Goal: Task Accomplishment & Management: Understand process/instructions

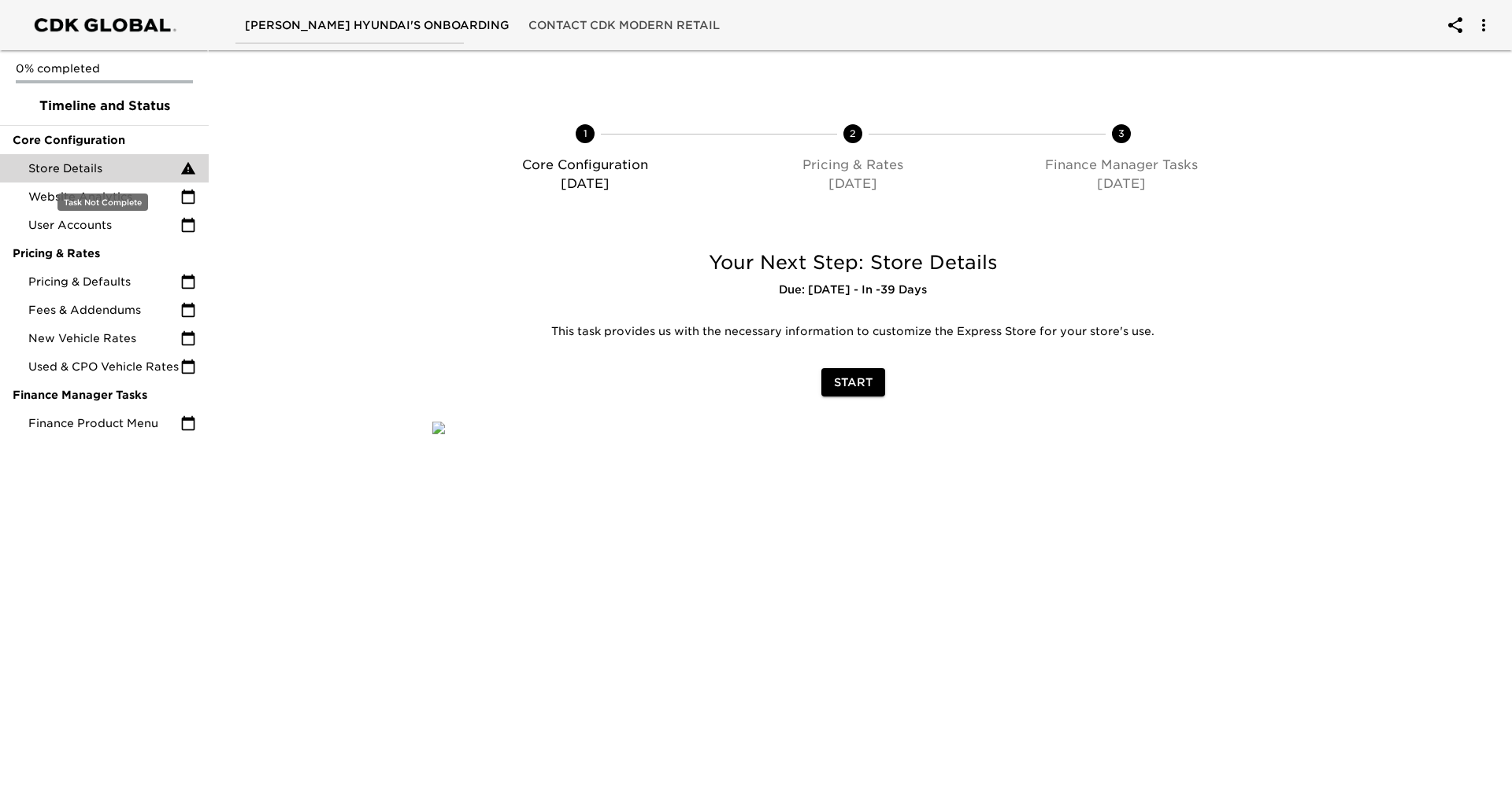
click at [114, 175] on span "Store Details" at bounding box center [104, 168] width 152 height 16
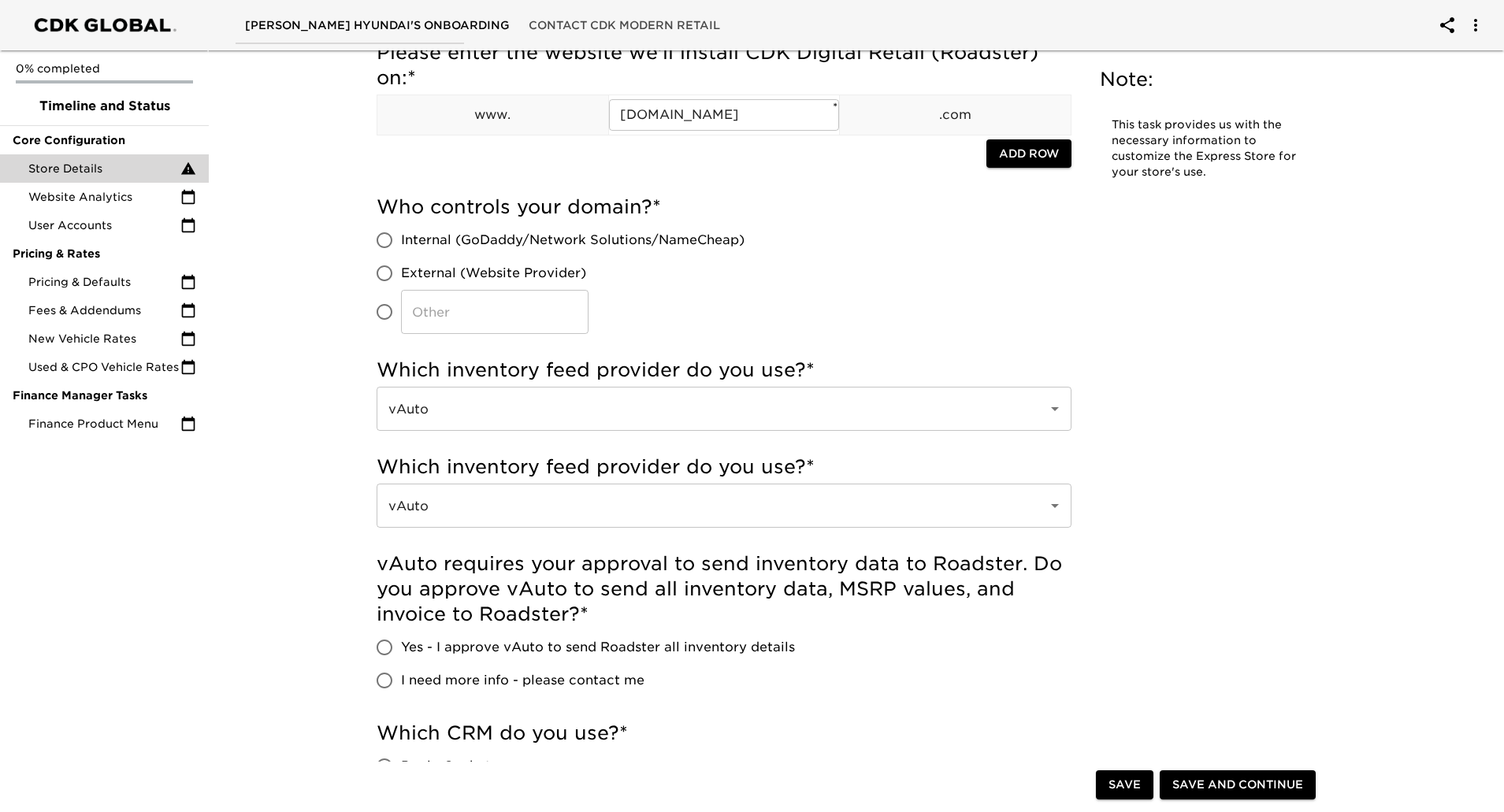
scroll to position [394, 0]
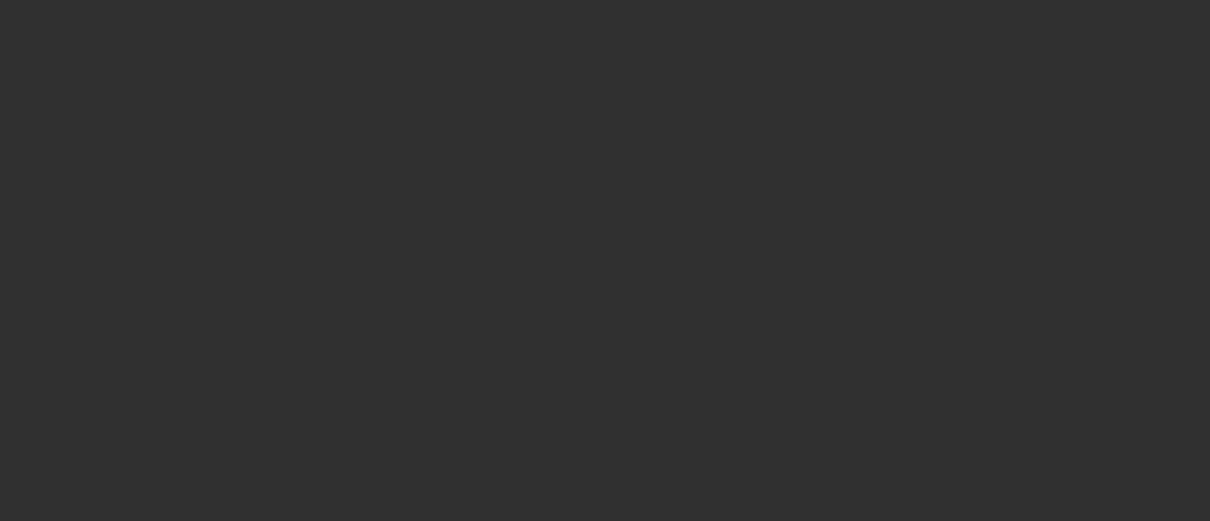
select select "10"
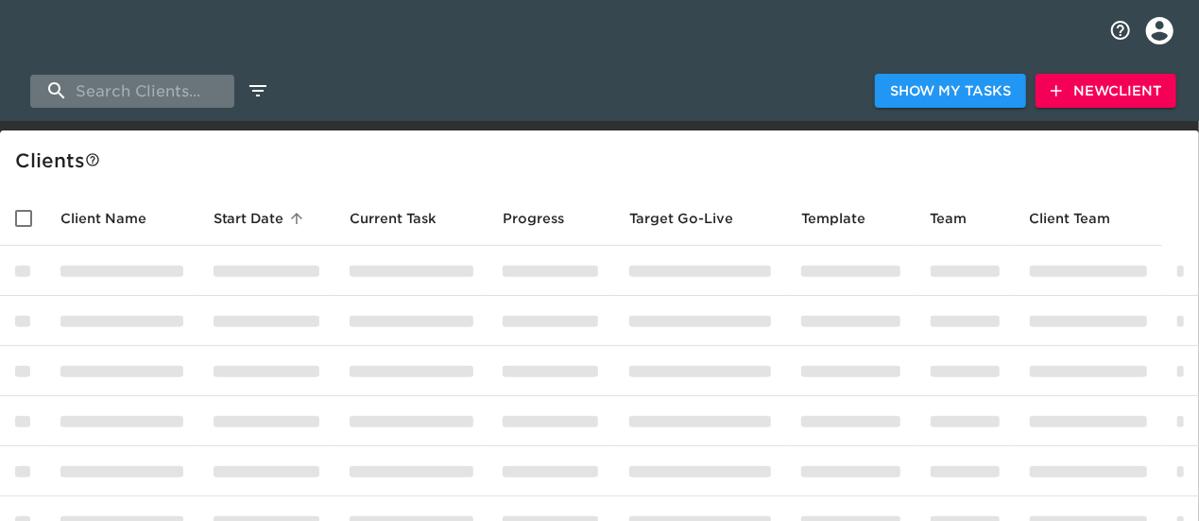
click at [163, 95] on input "search" at bounding box center [132, 91] width 204 height 33
type input "nissan"
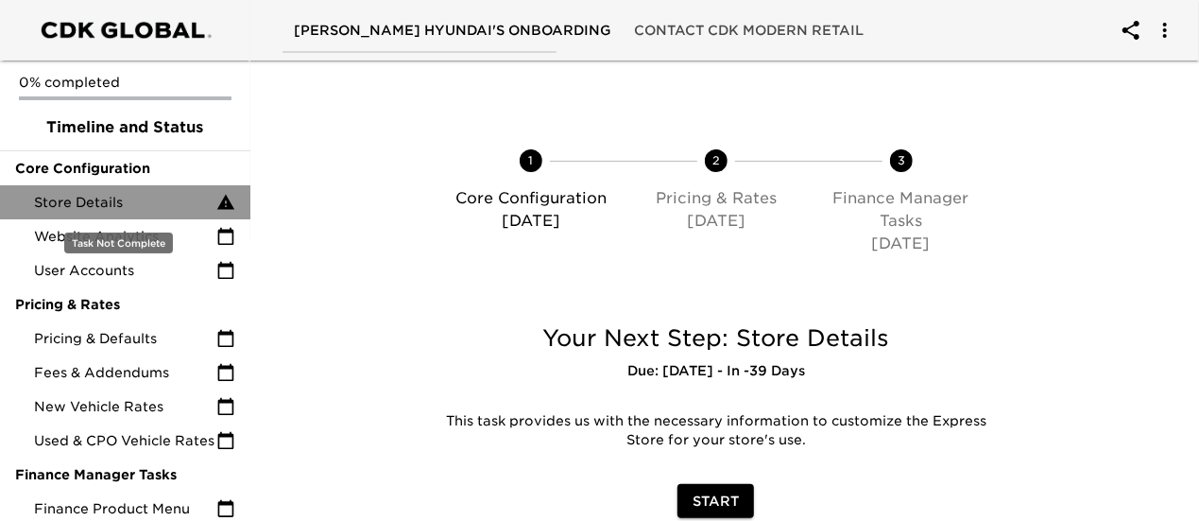
click at [134, 193] on span "Store Details" at bounding box center [125, 202] width 182 height 19
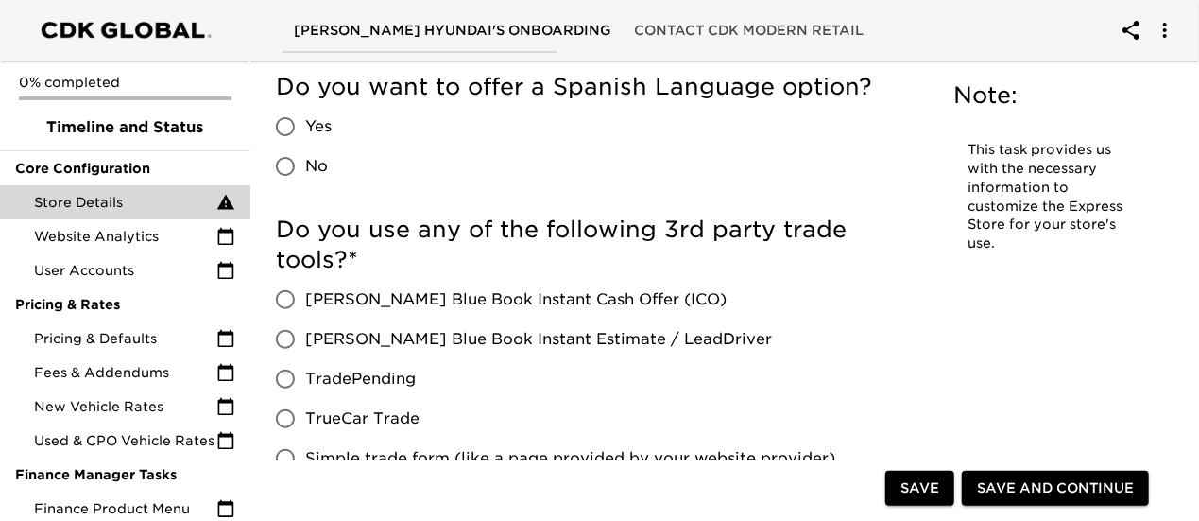
scroll to position [3802, 0]
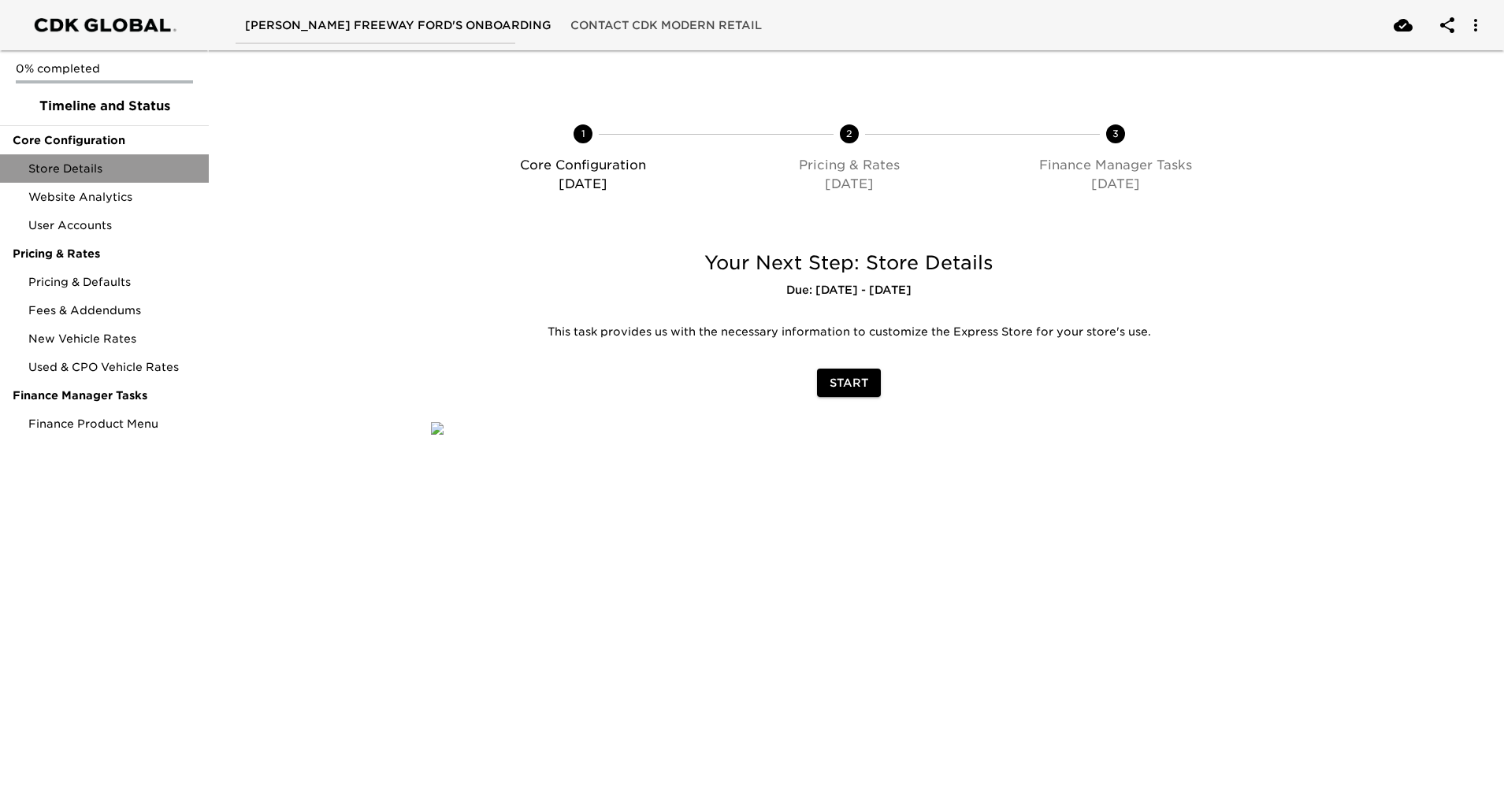
click at [118, 168] on span "Store Details" at bounding box center [112, 168] width 168 height 16
